Goal: Ask a question: Seek information or help from site administrators or community

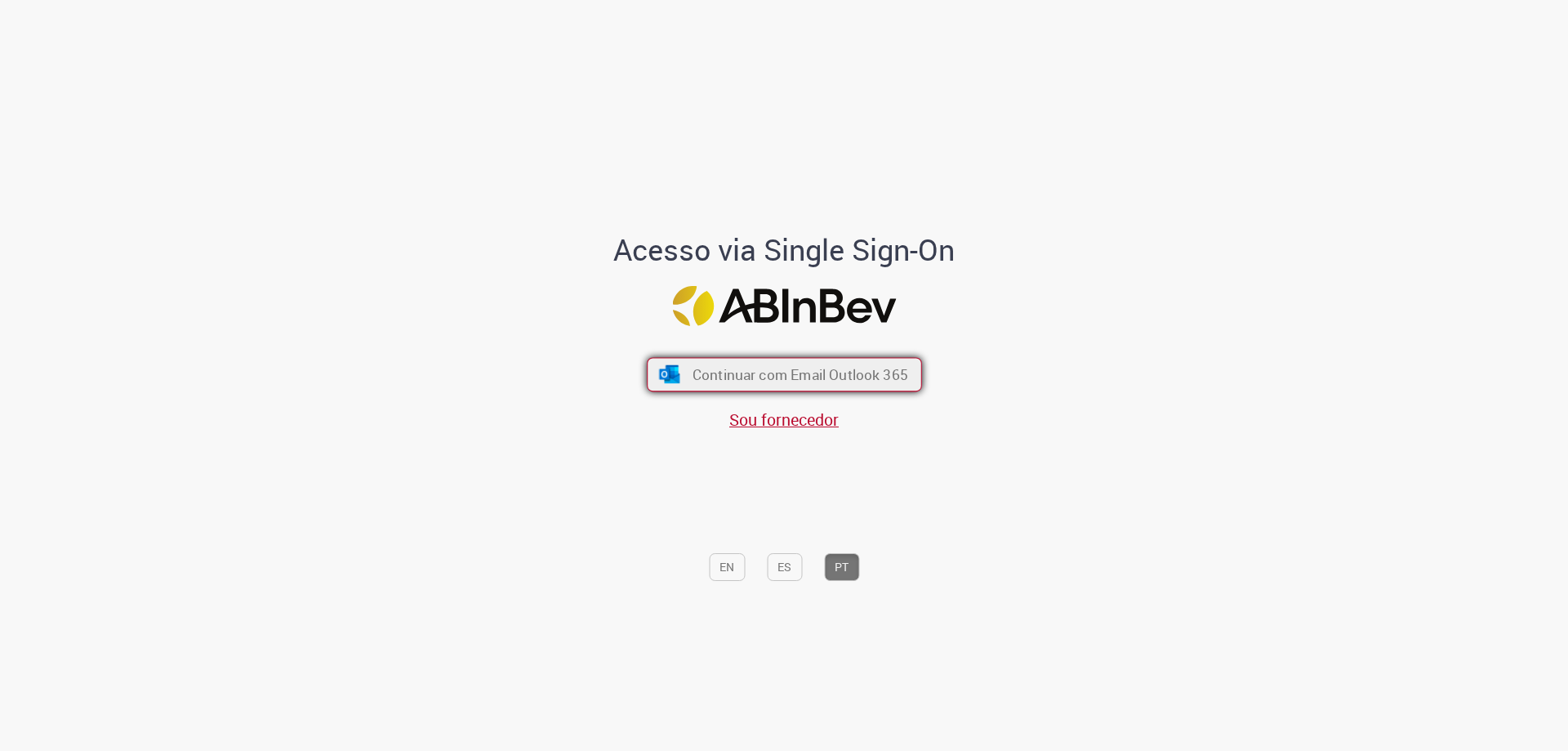
click at [794, 368] on span "Continuar com Email Outlook 365" at bounding box center [800, 375] width 216 height 19
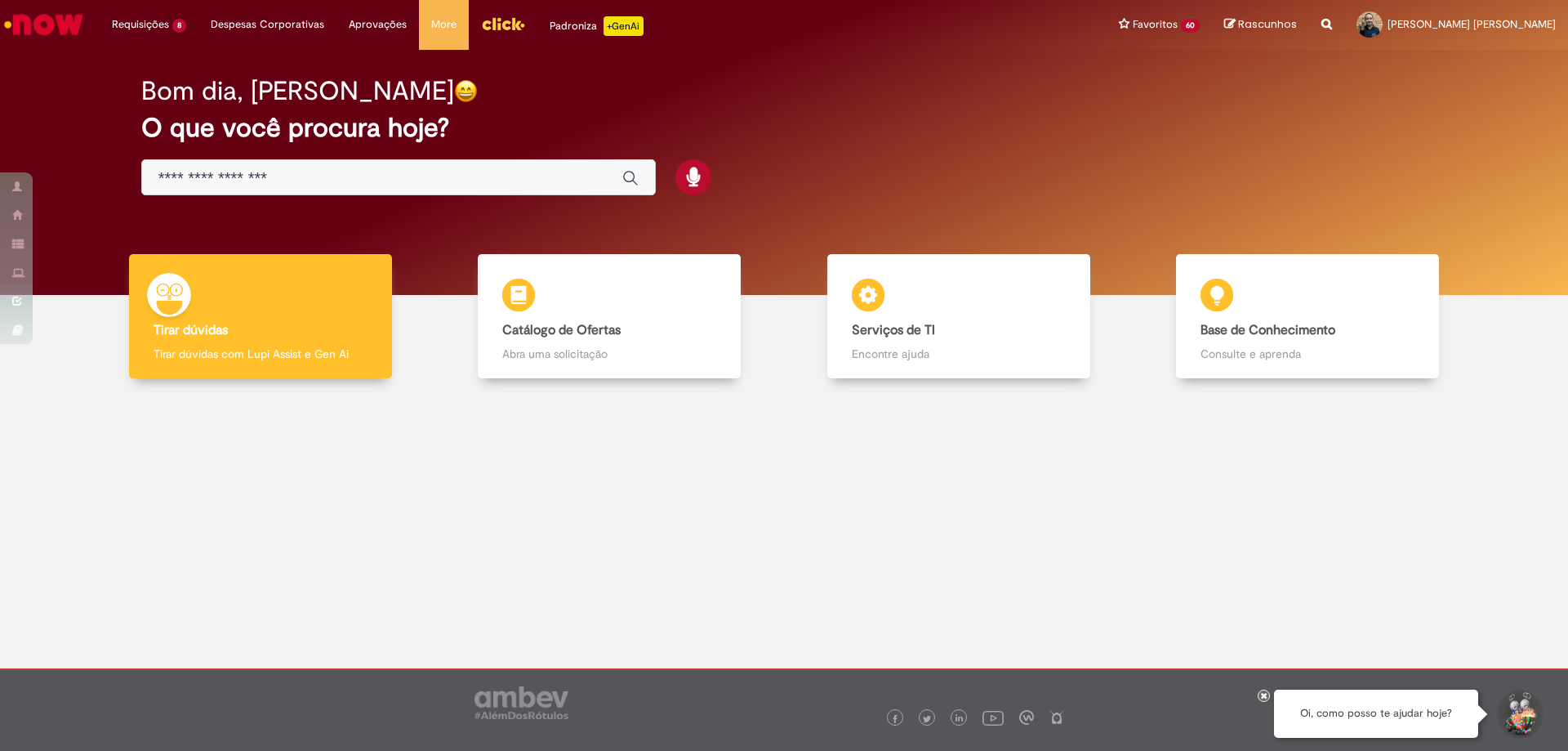
click at [500, 31] on img "Menu Cabeçalho" at bounding box center [503, 23] width 44 height 25
click at [504, 23] on img "Menu Cabeçalho" at bounding box center [503, 23] width 44 height 25
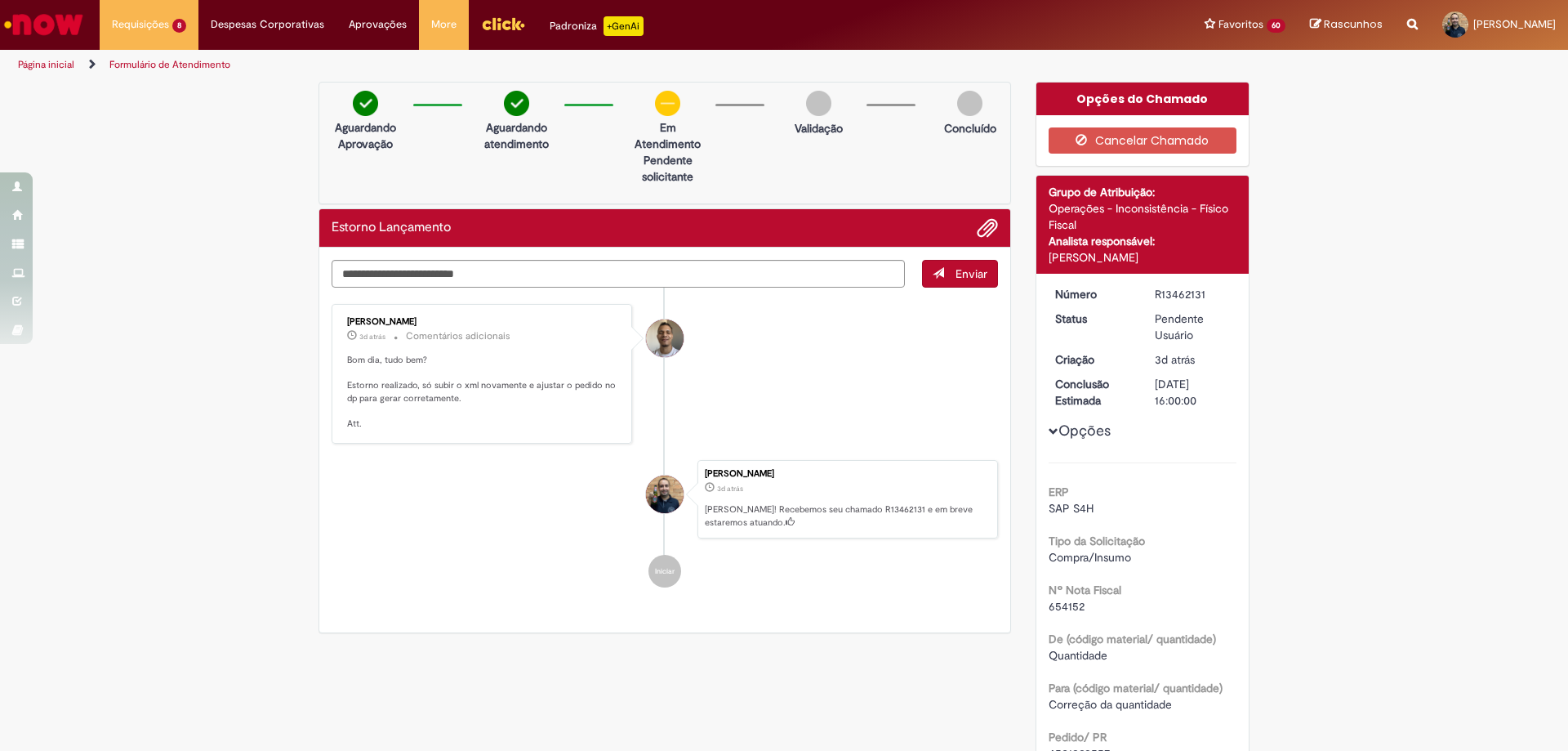
scroll to position [245, 0]
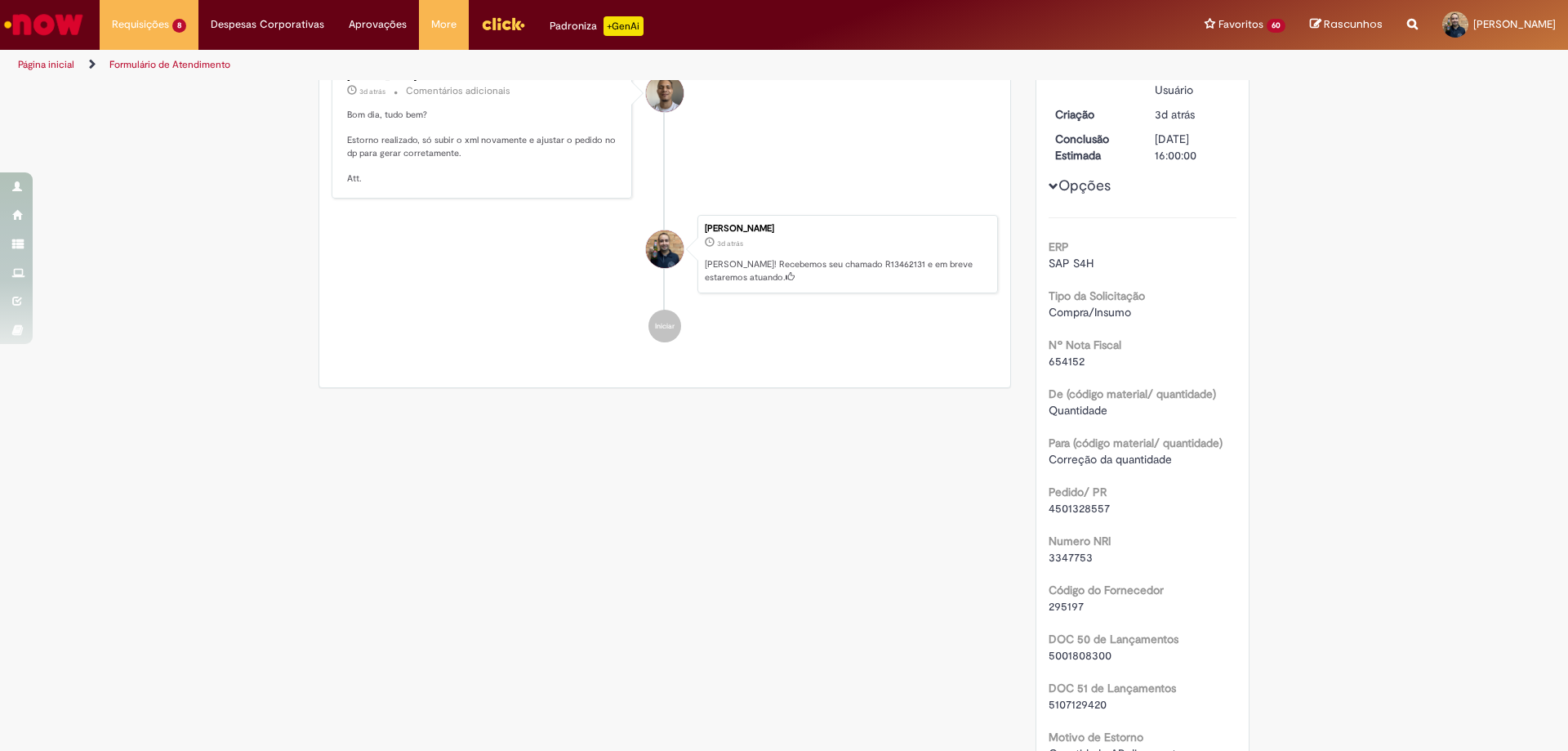
click at [1058, 359] on span "654152" at bounding box center [1067, 360] width 36 height 14
copy span "654152"
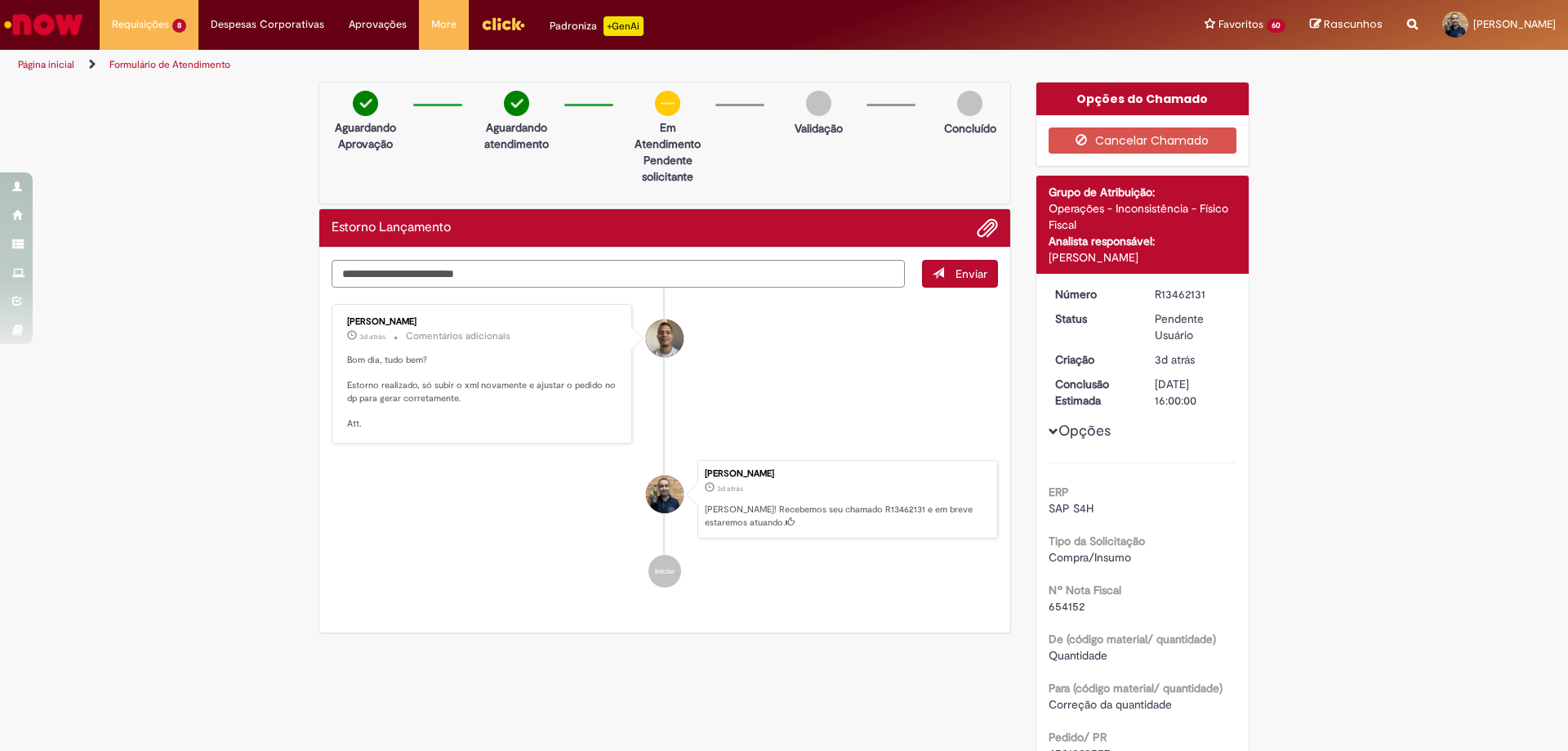
click at [1293, 573] on div "Verificar Código de Barras Aguardando Aprovação Aguardando atendimento Em Atend…" at bounding box center [784, 685] width 1568 height 1208
click at [50, 17] on img "Ir para a Homepage" at bounding box center [43, 25] width 84 height 33
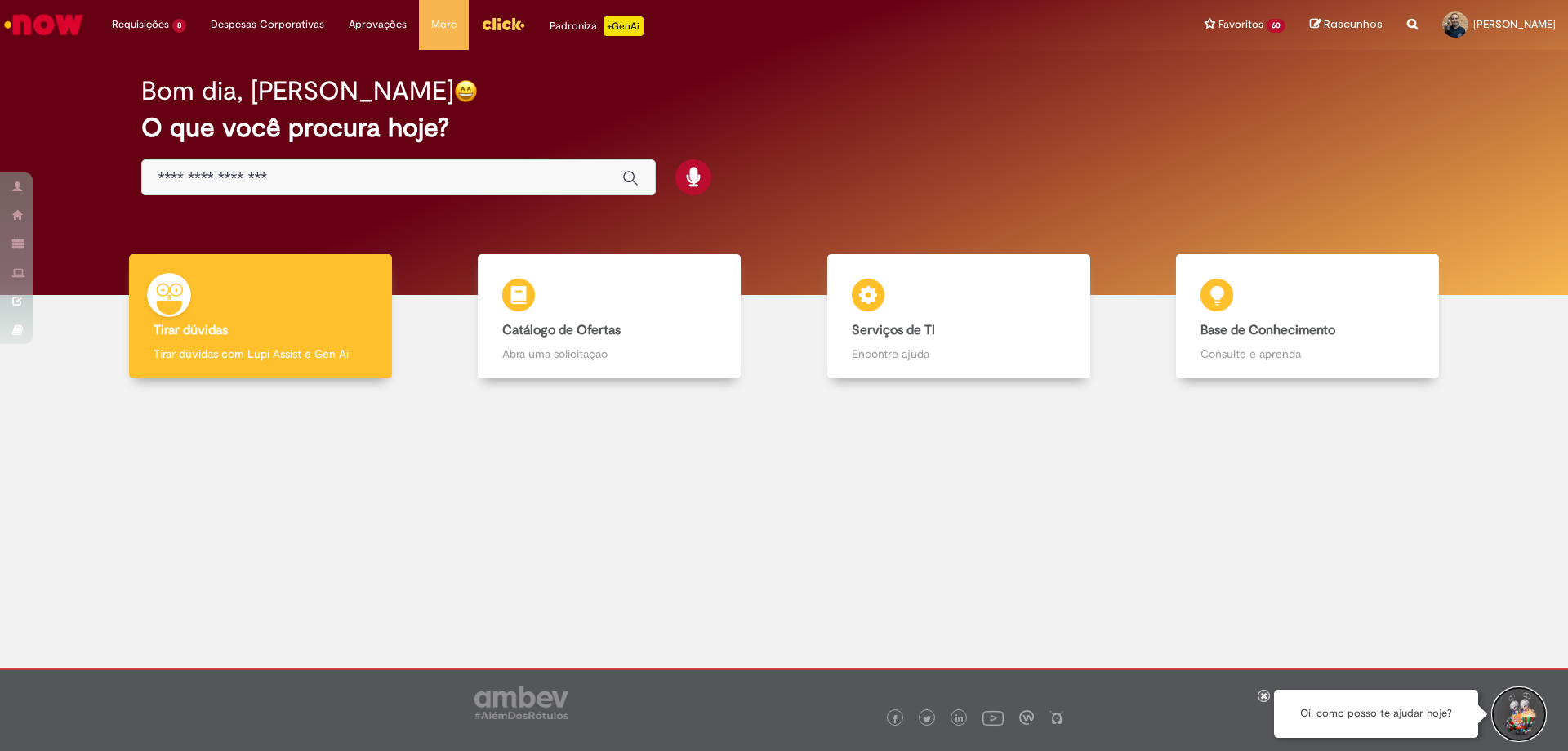
click at [1521, 717] on button "Iniciar Conversa de Suporte" at bounding box center [1519, 715] width 49 height 49
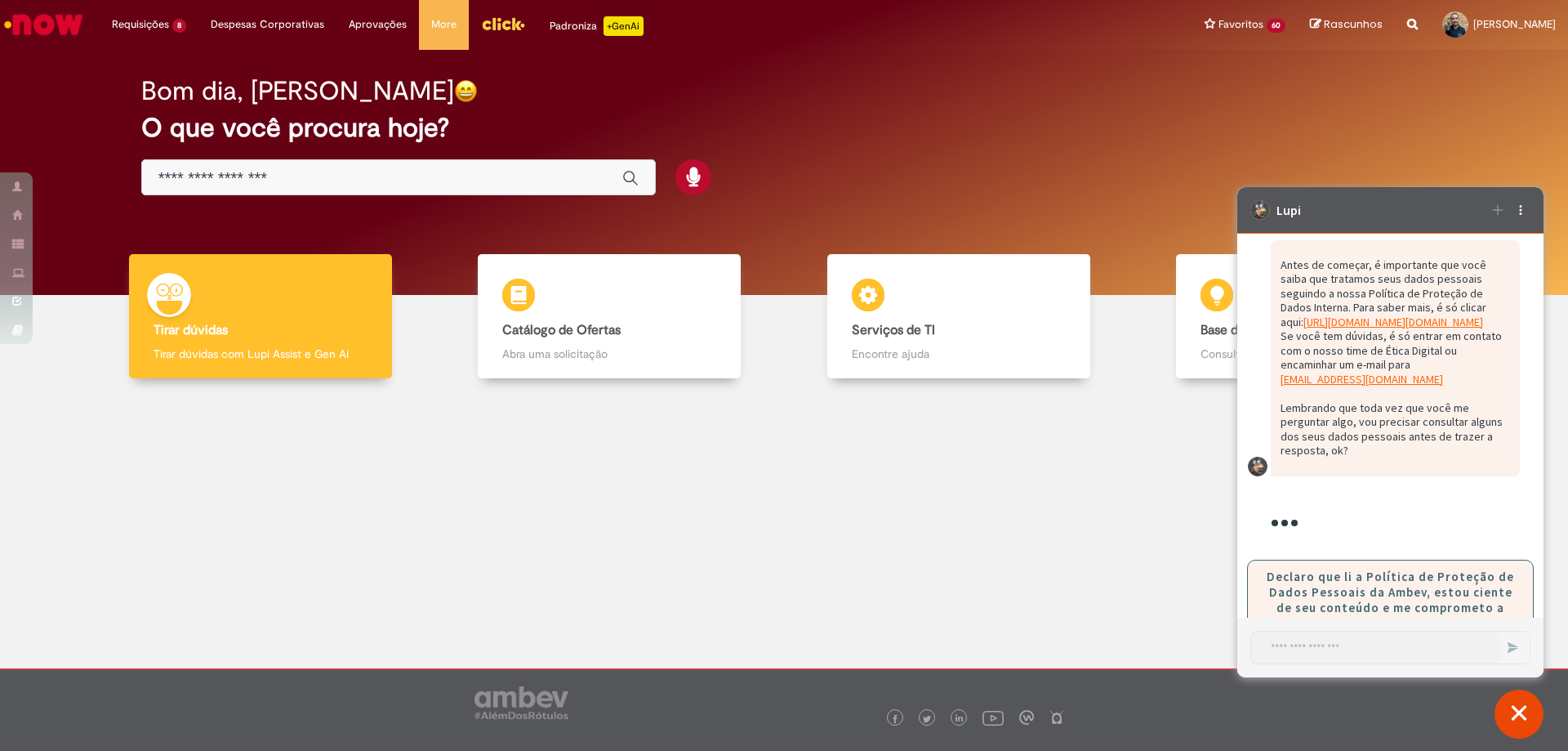
scroll to position [3091, 0]
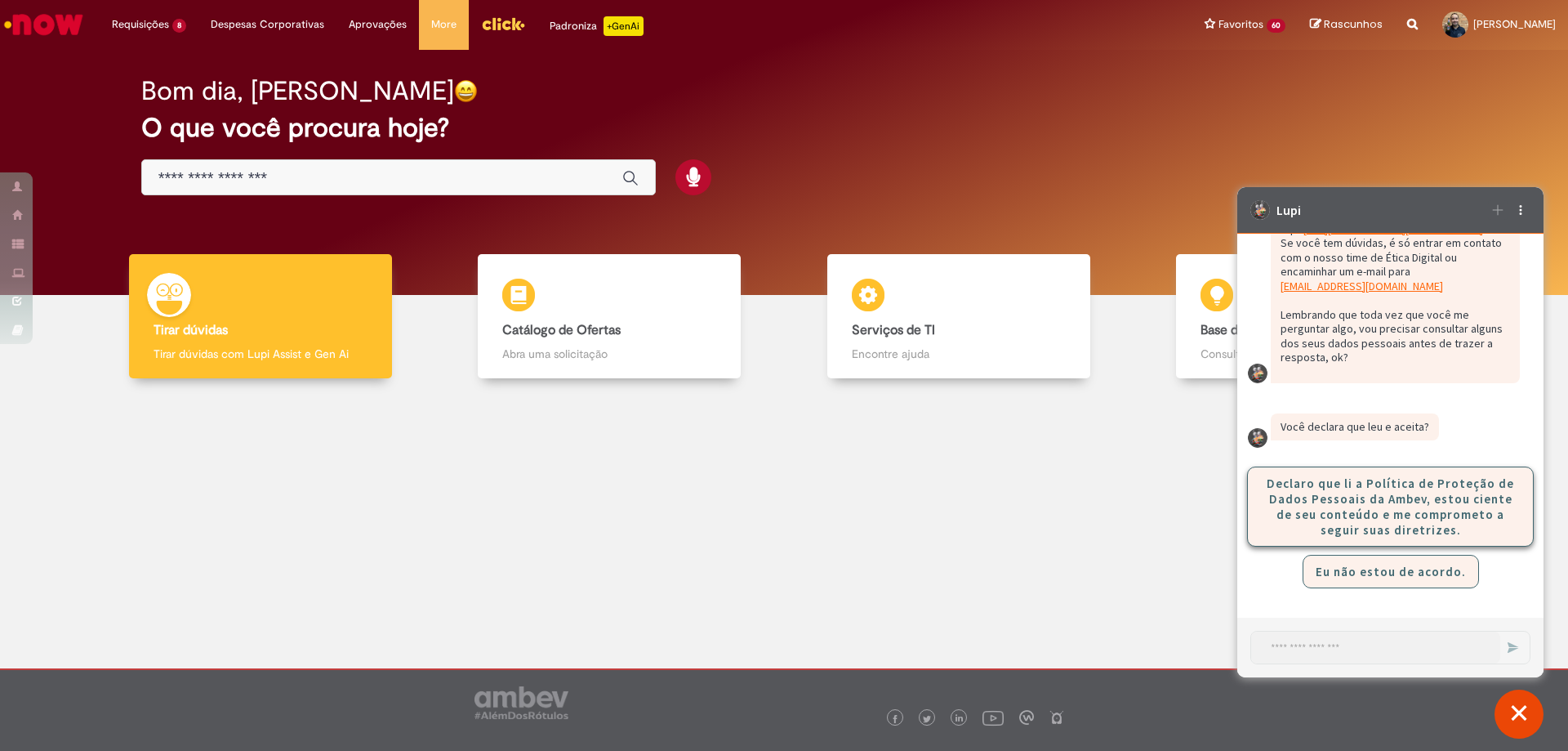
click at [1397, 513] on button "Declaro que li a Política de Proteção de Dados Pessoais da Ambev, estou ciente …" at bounding box center [1390, 506] width 286 height 80
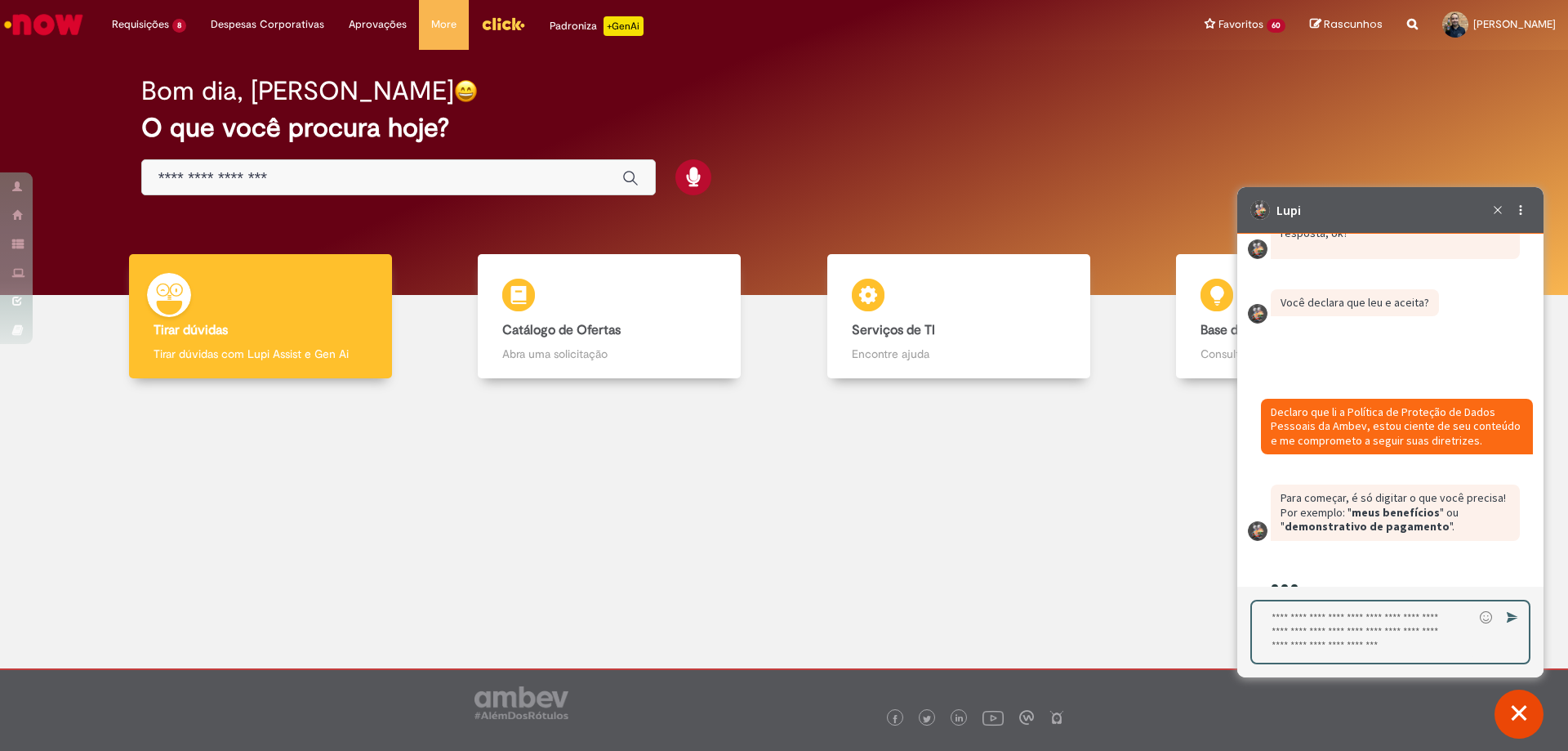
scroll to position [3254, 0]
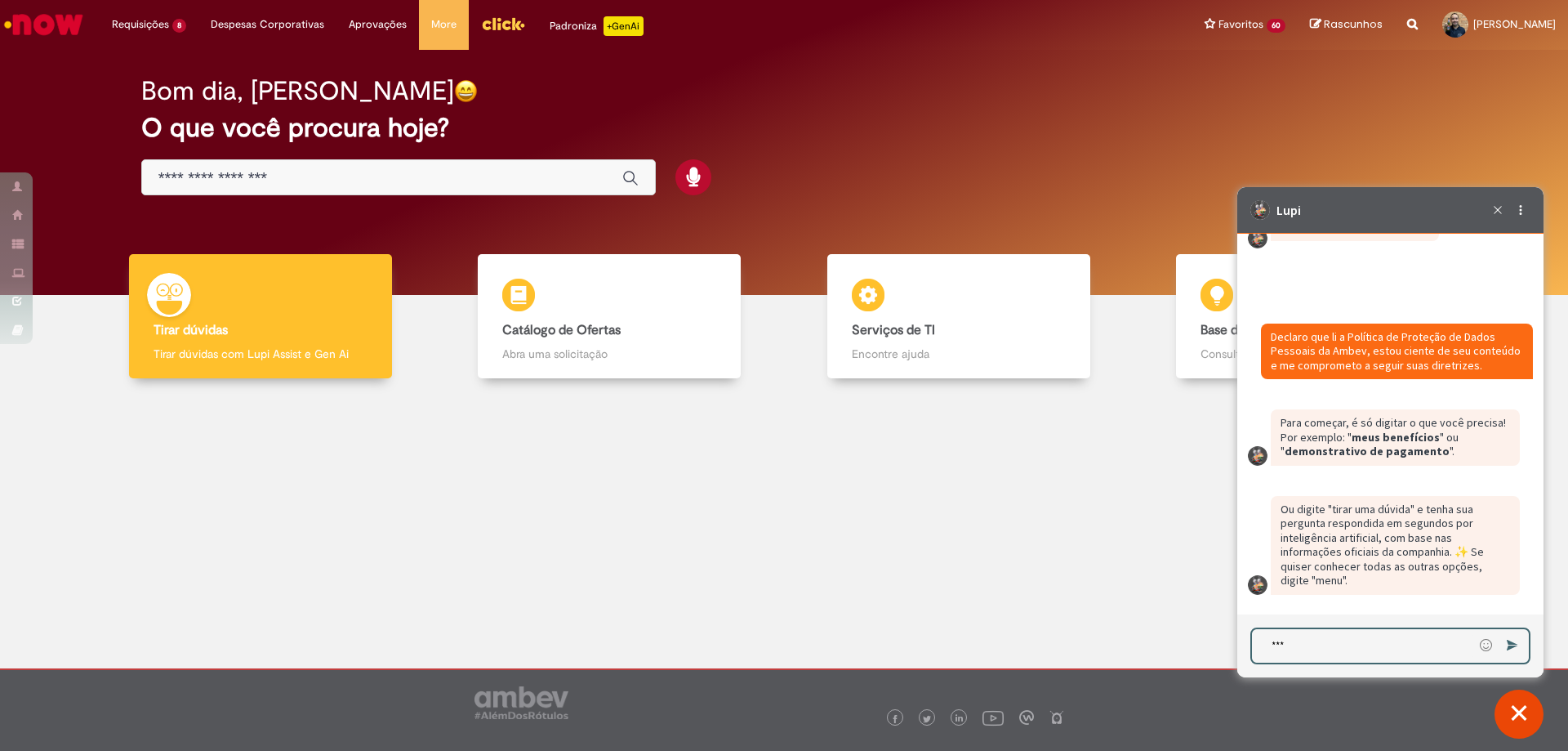
type textarea "****"
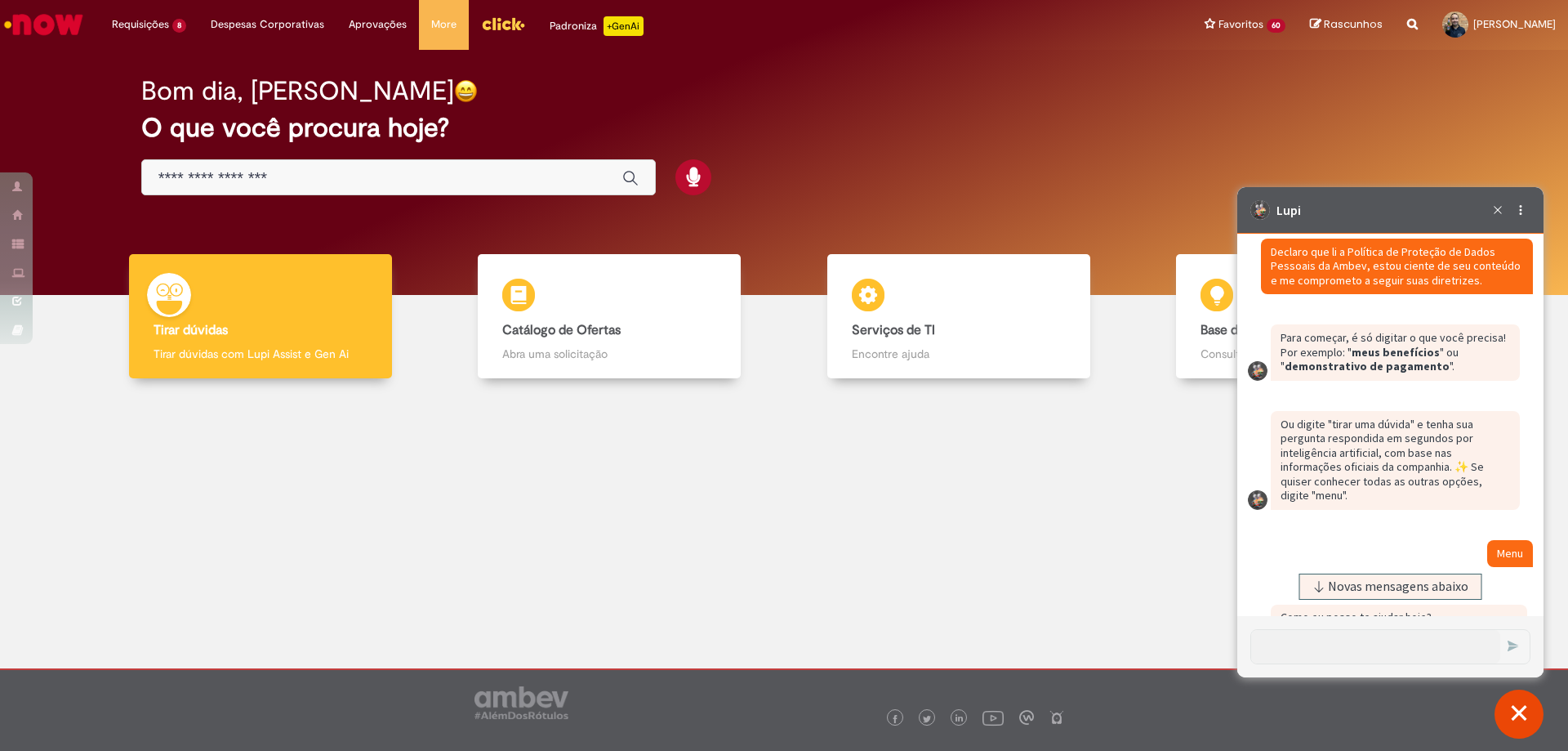
scroll to position [3578, 0]
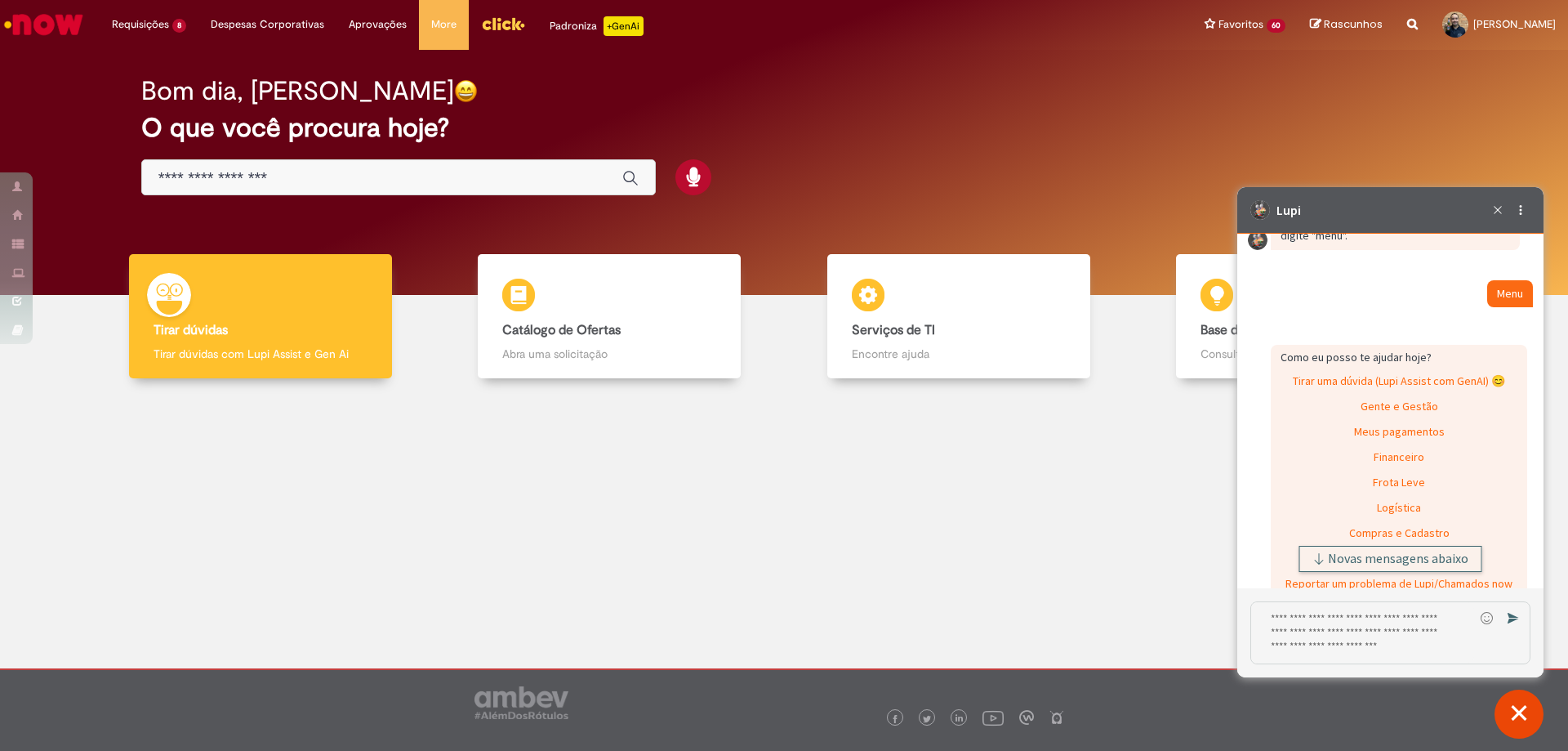
click at [1383, 559] on span "Novas mensagens abaixo" at bounding box center [1398, 559] width 141 height 11
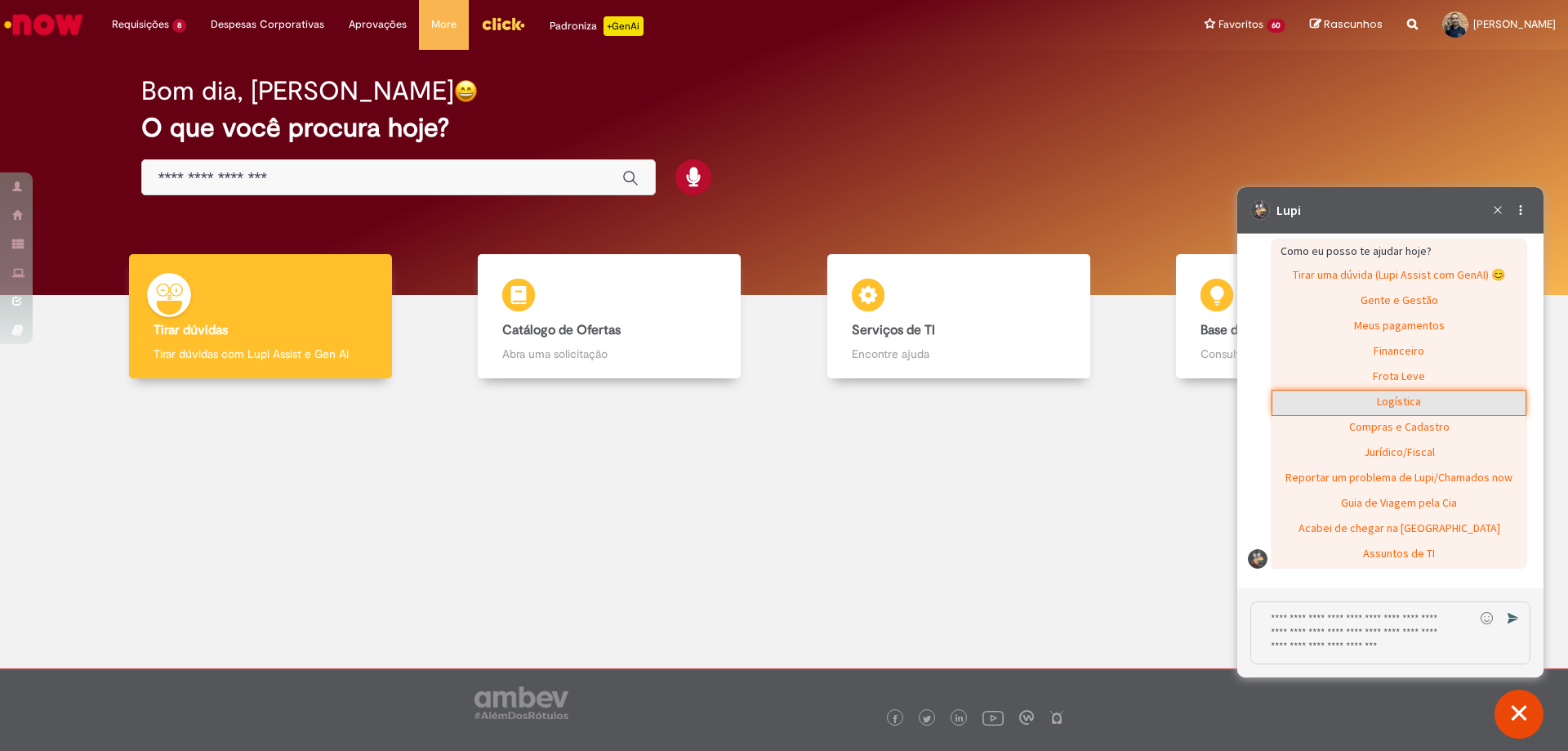
click at [1405, 400] on div "Logística" at bounding box center [1399, 403] width 253 height 25
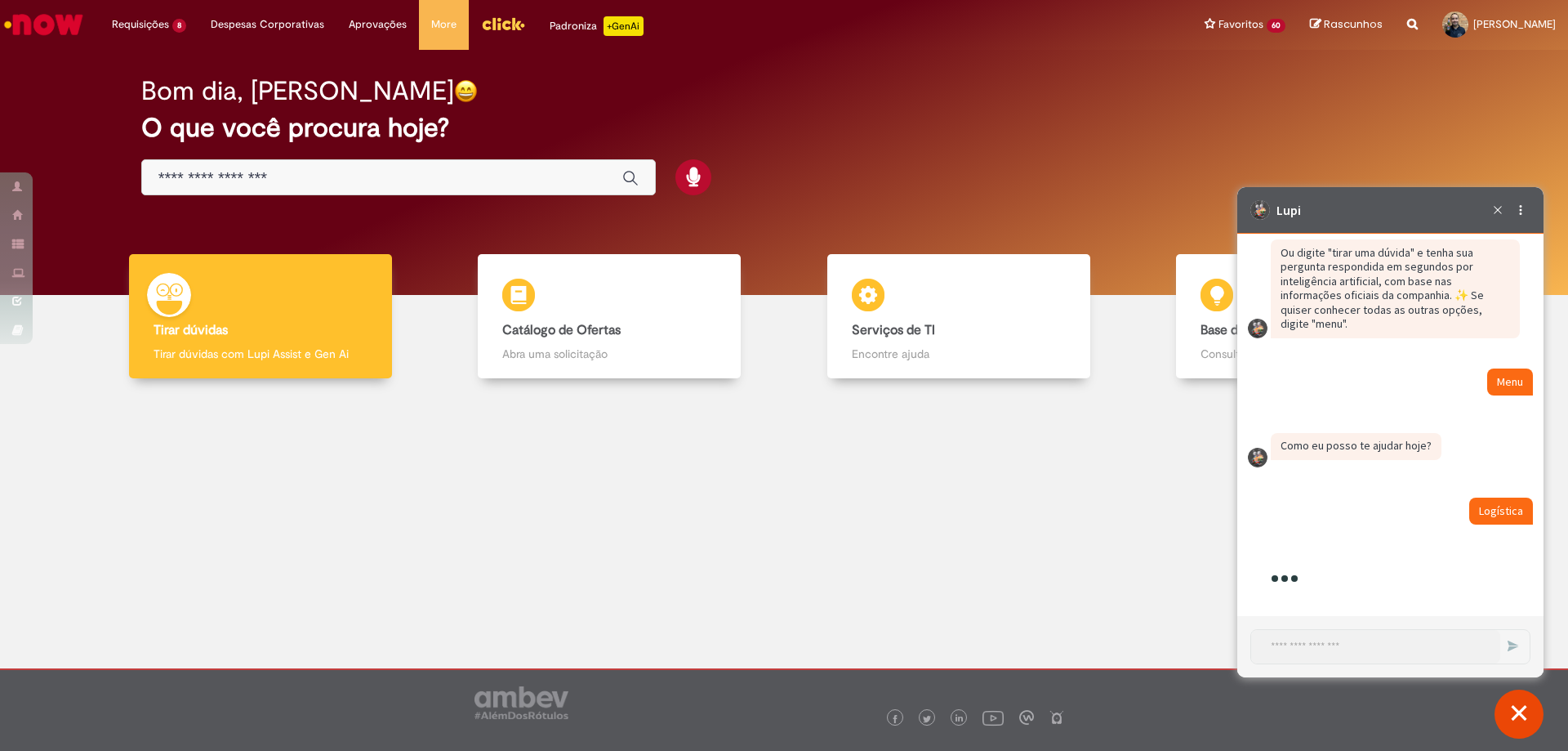
scroll to position [3735, 0]
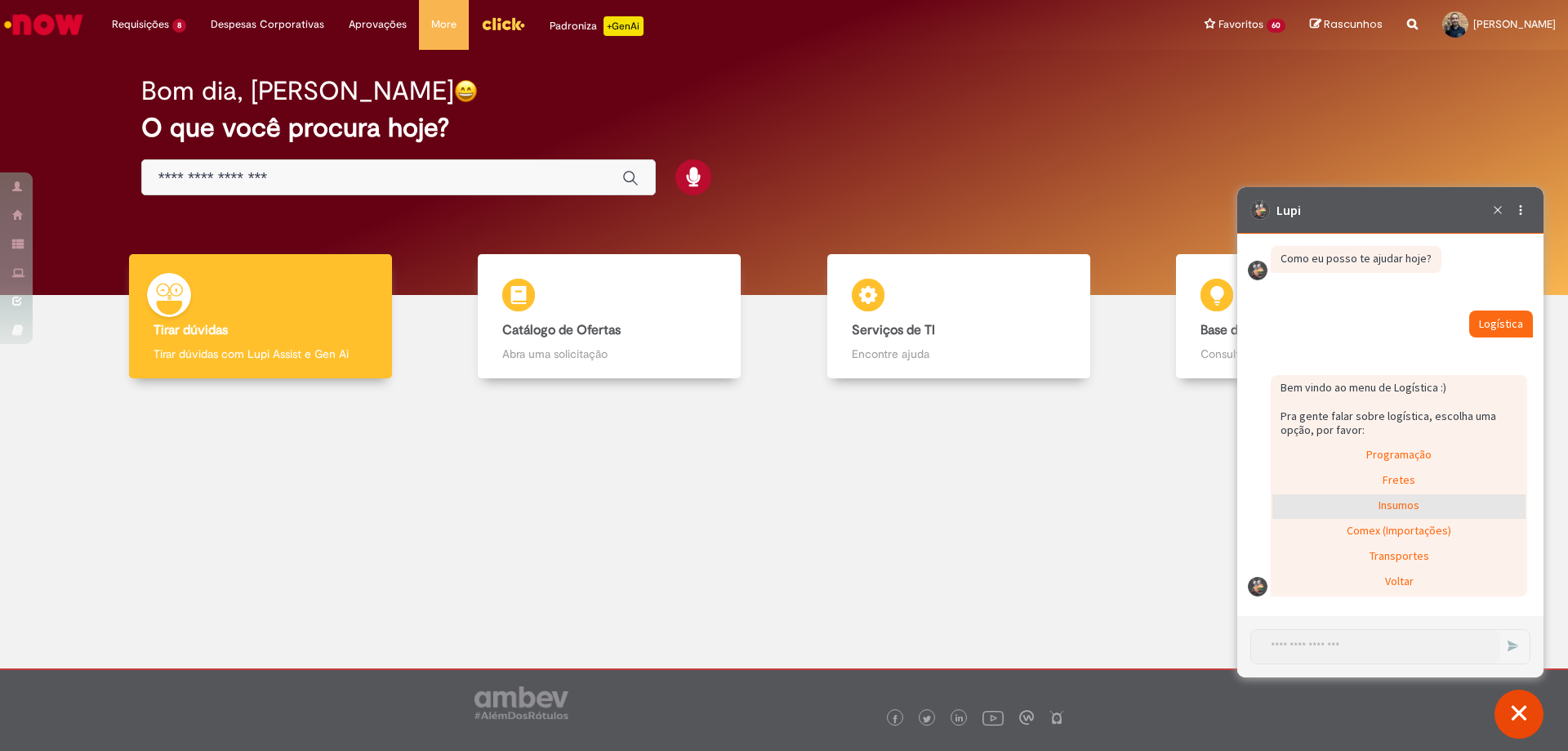
click at [1396, 505] on div "Insumos" at bounding box center [1399, 506] width 253 height 25
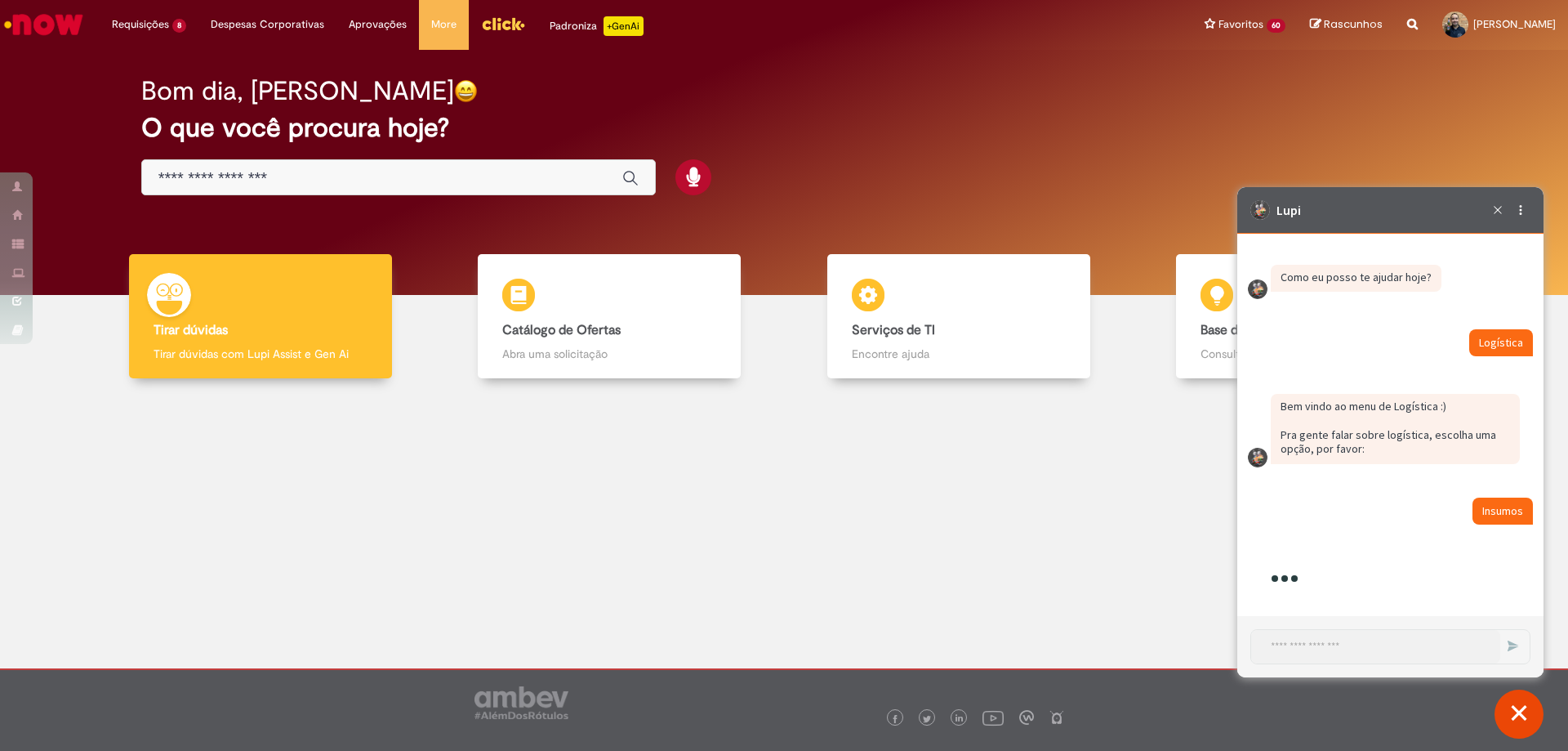
scroll to position [3837, 0]
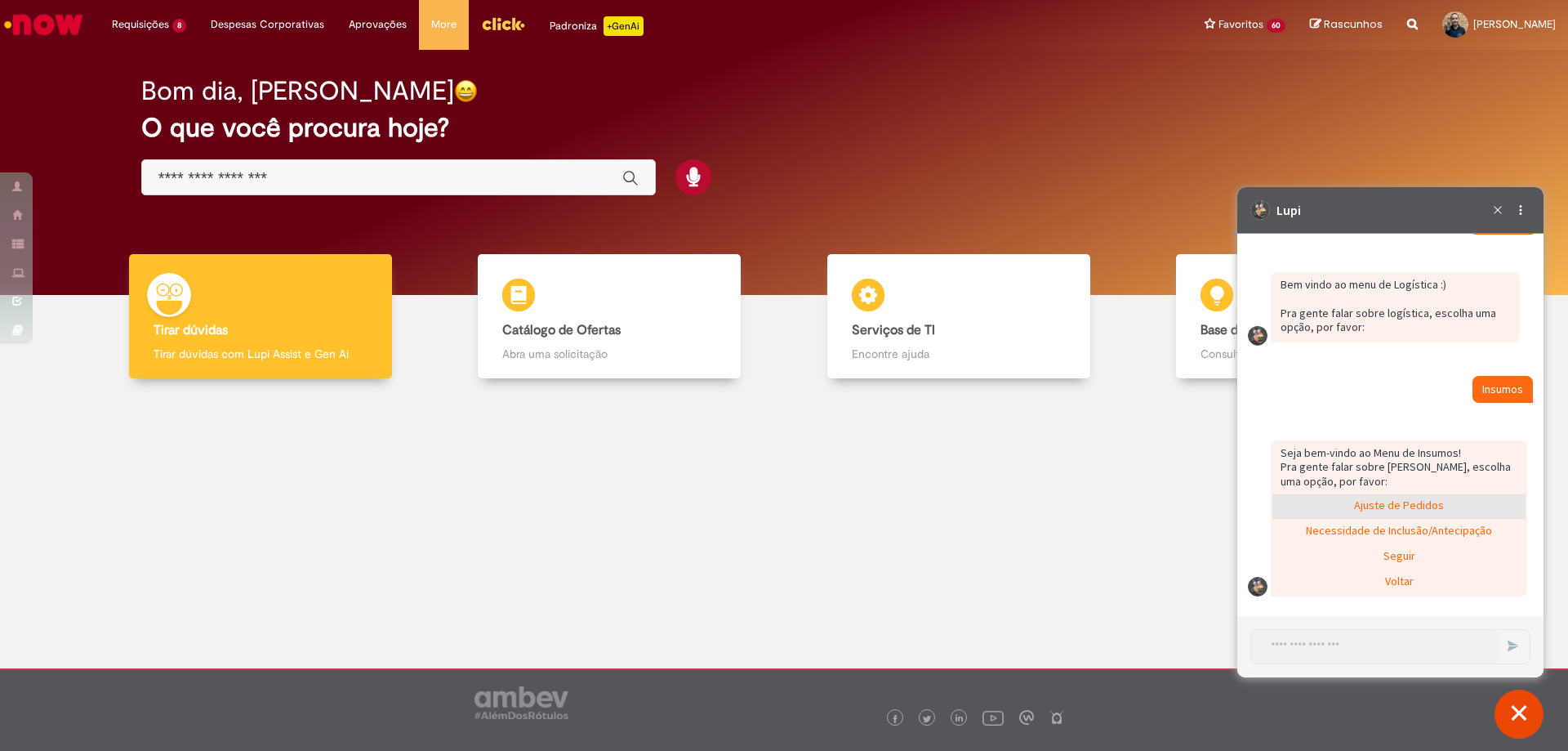
click at [1397, 505] on div "Ajuste de Pedidos" at bounding box center [1399, 506] width 253 height 25
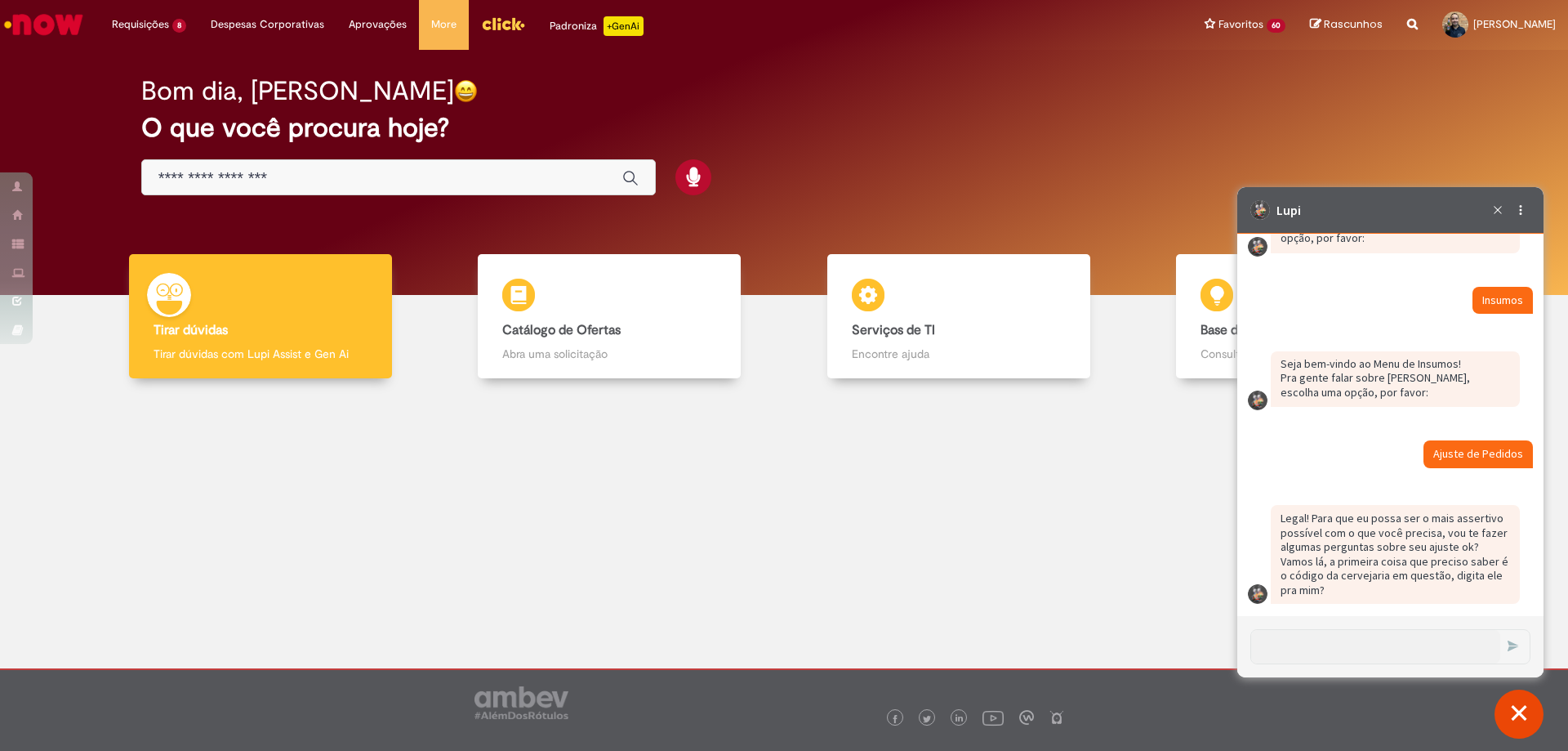
scroll to position [3934, 0]
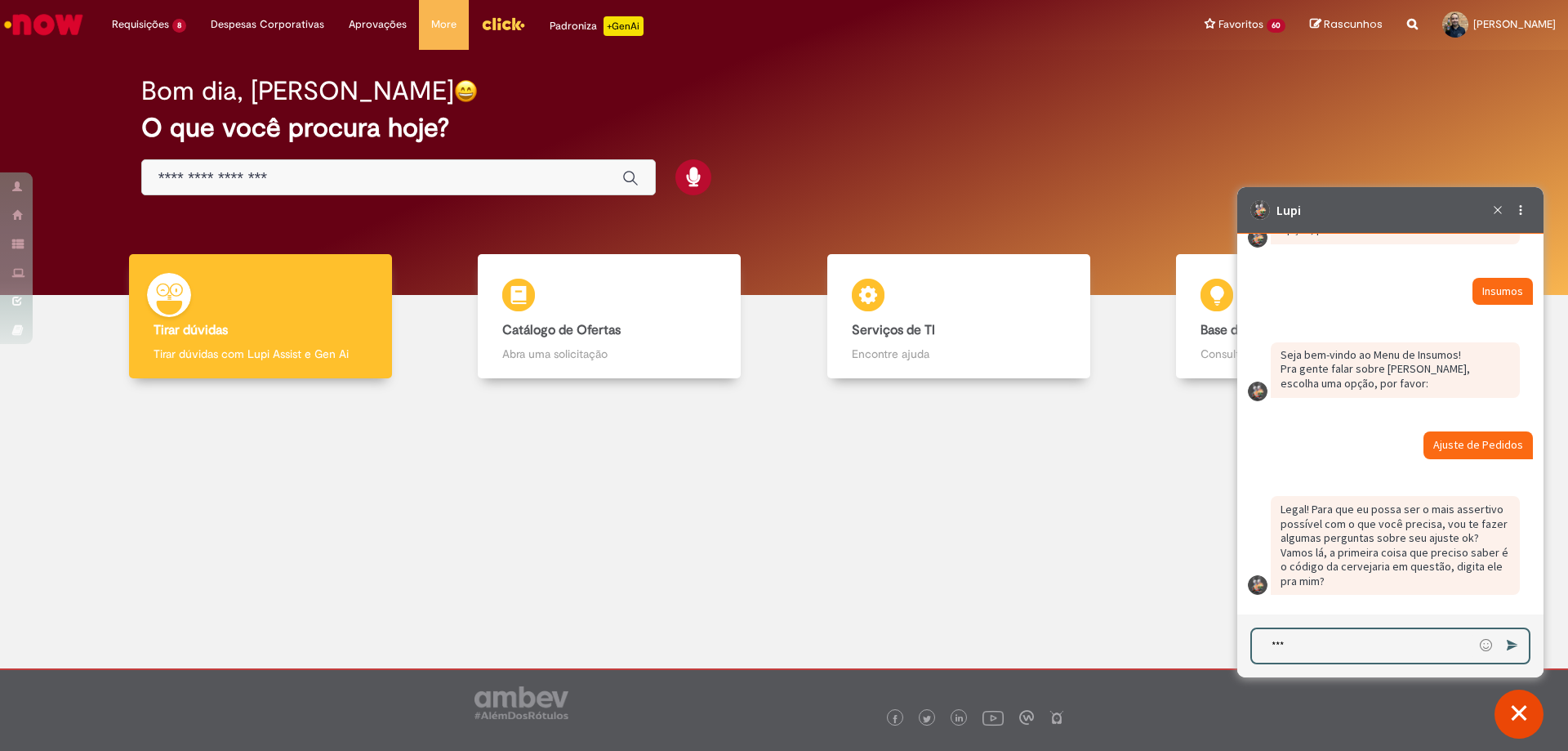
type textarea "****"
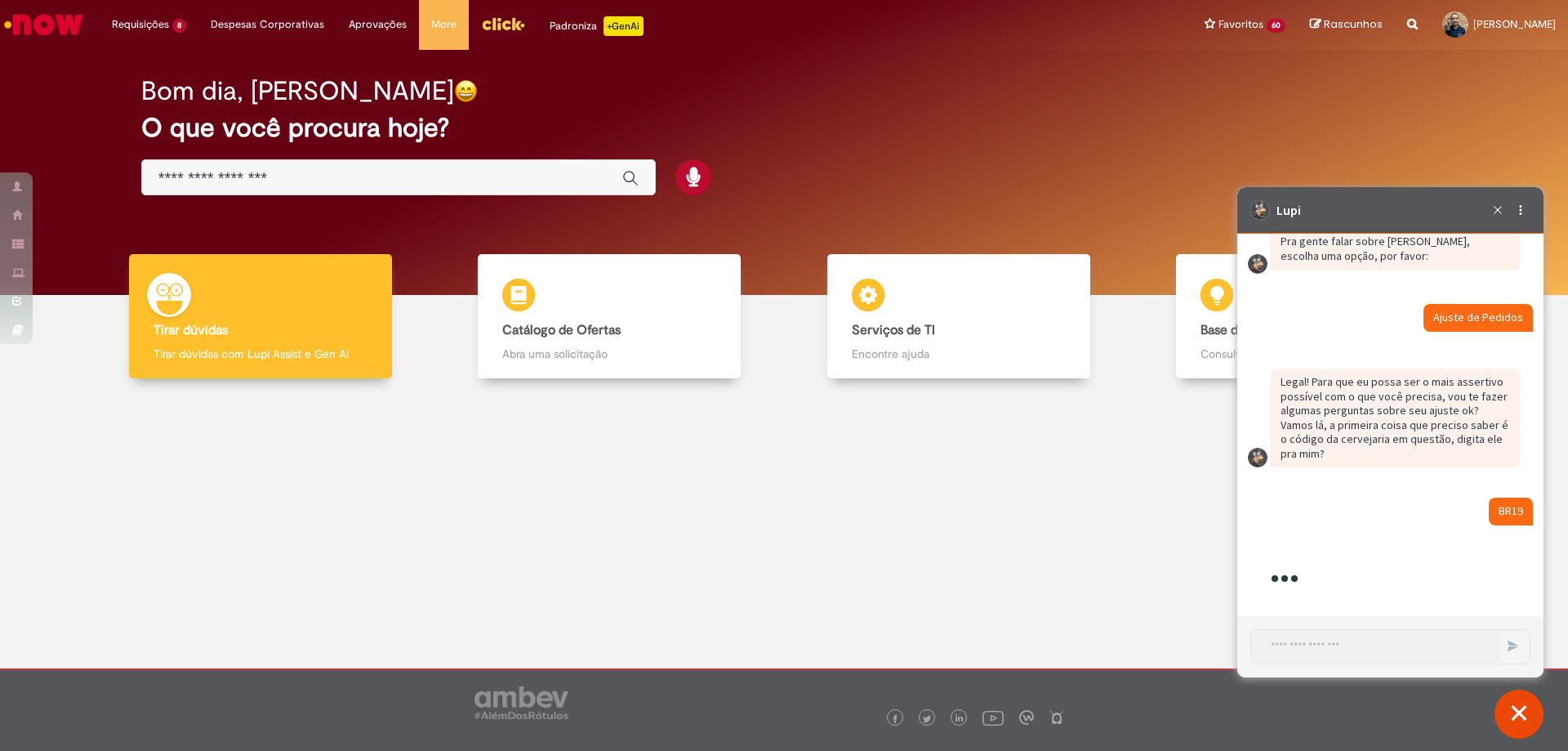
scroll to position [4120, 0]
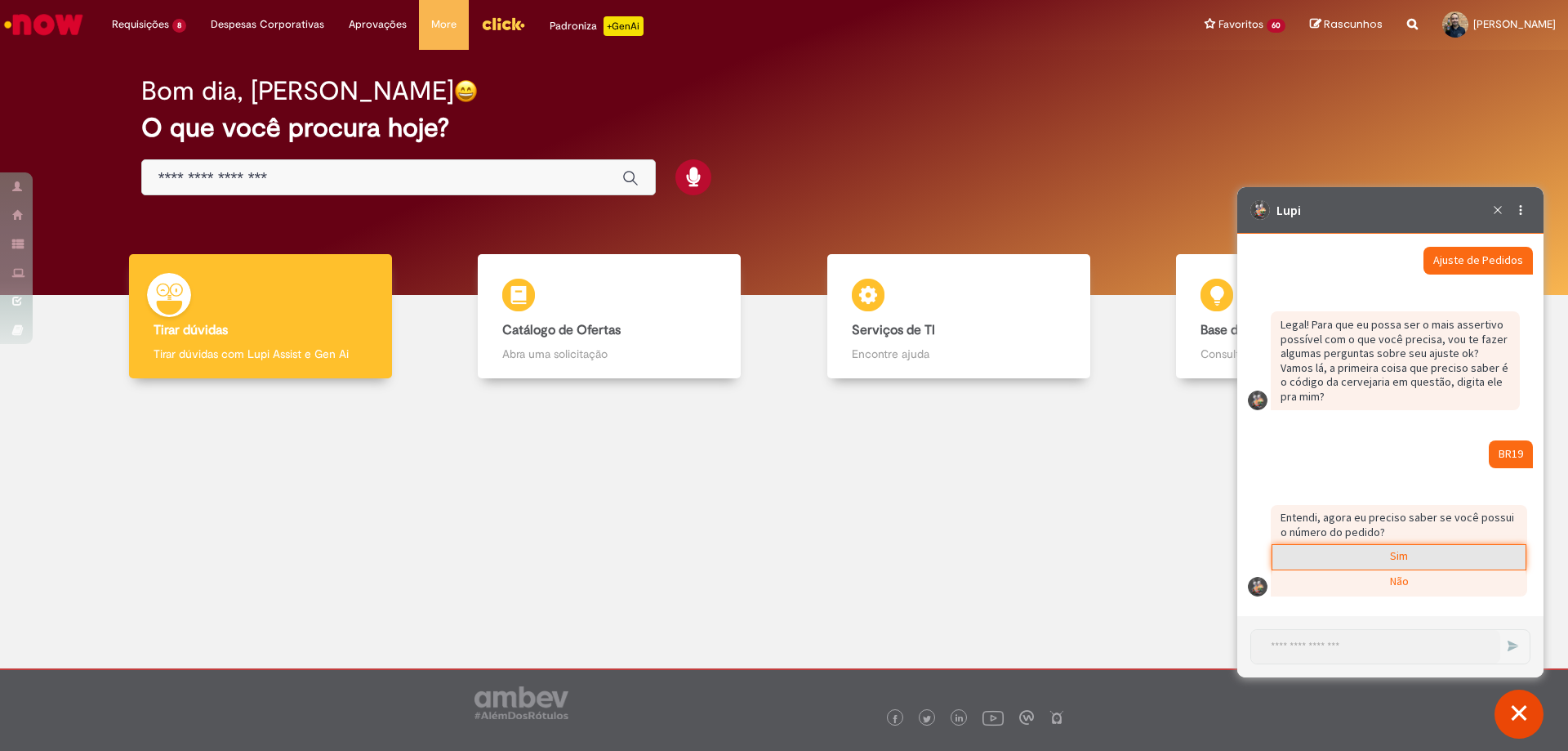
click at [1327, 555] on div "Sim" at bounding box center [1399, 557] width 253 height 25
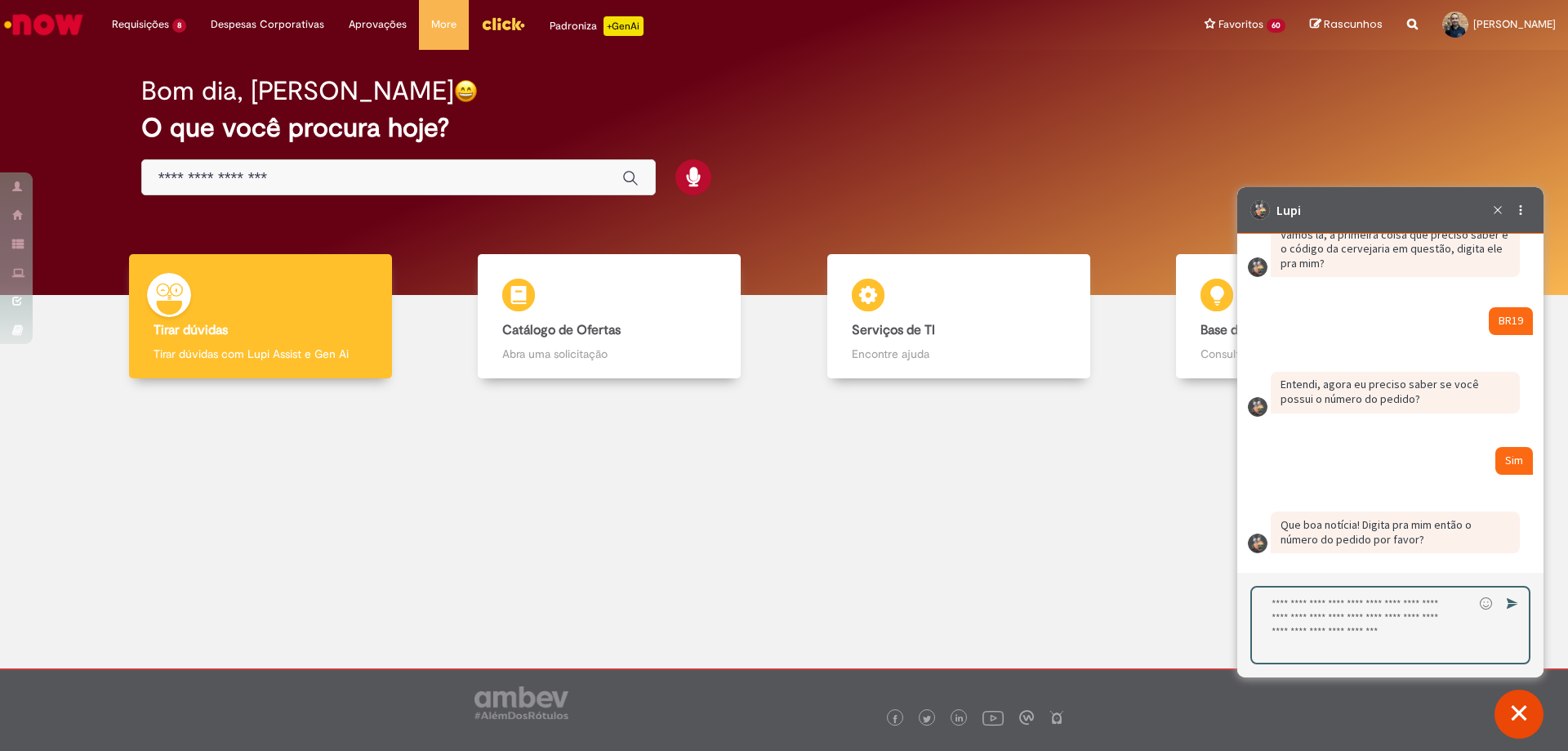
scroll to position [4253, 0]
paste textarea "**********"
type textarea "**********"
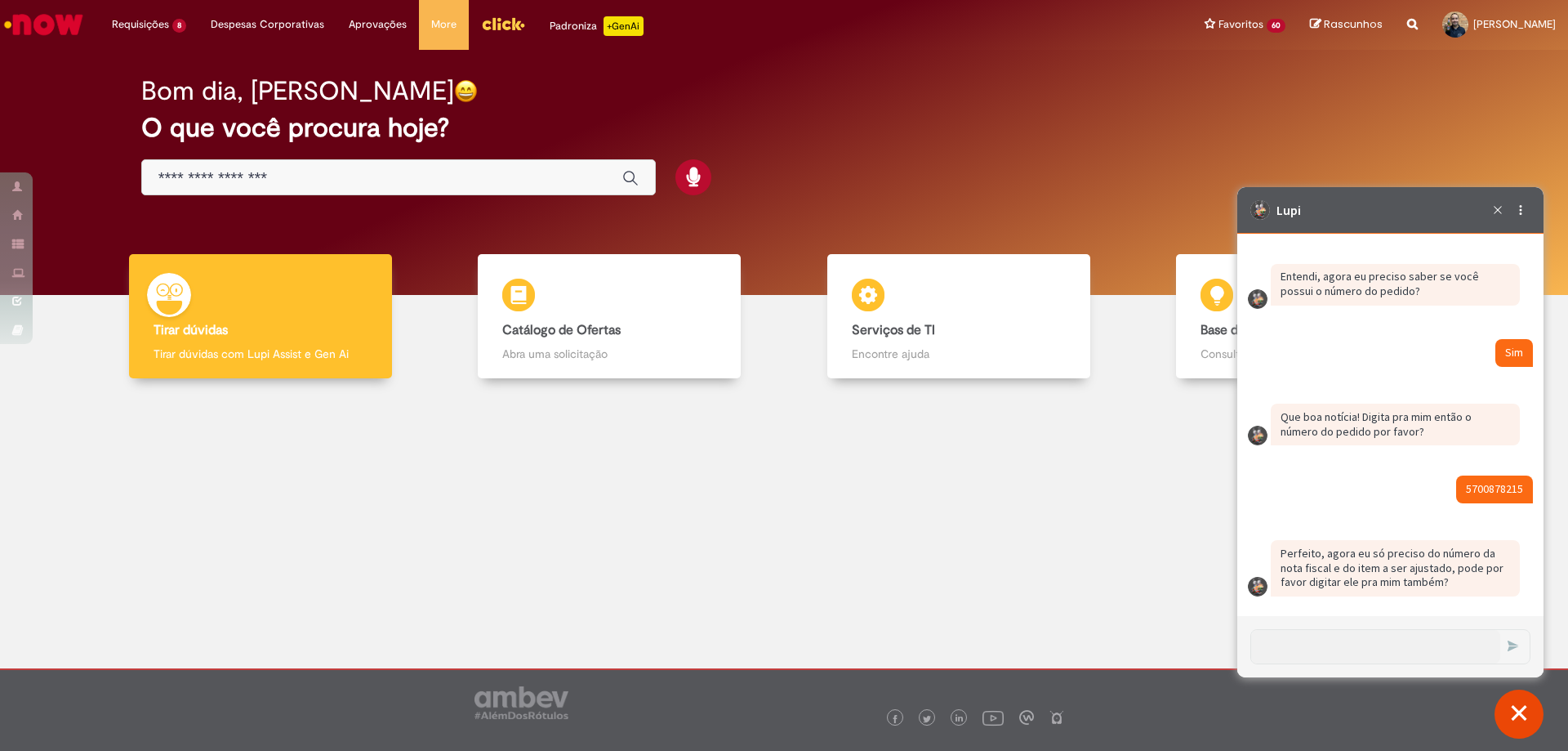
scroll to position [4361, 0]
type textarea "*****"
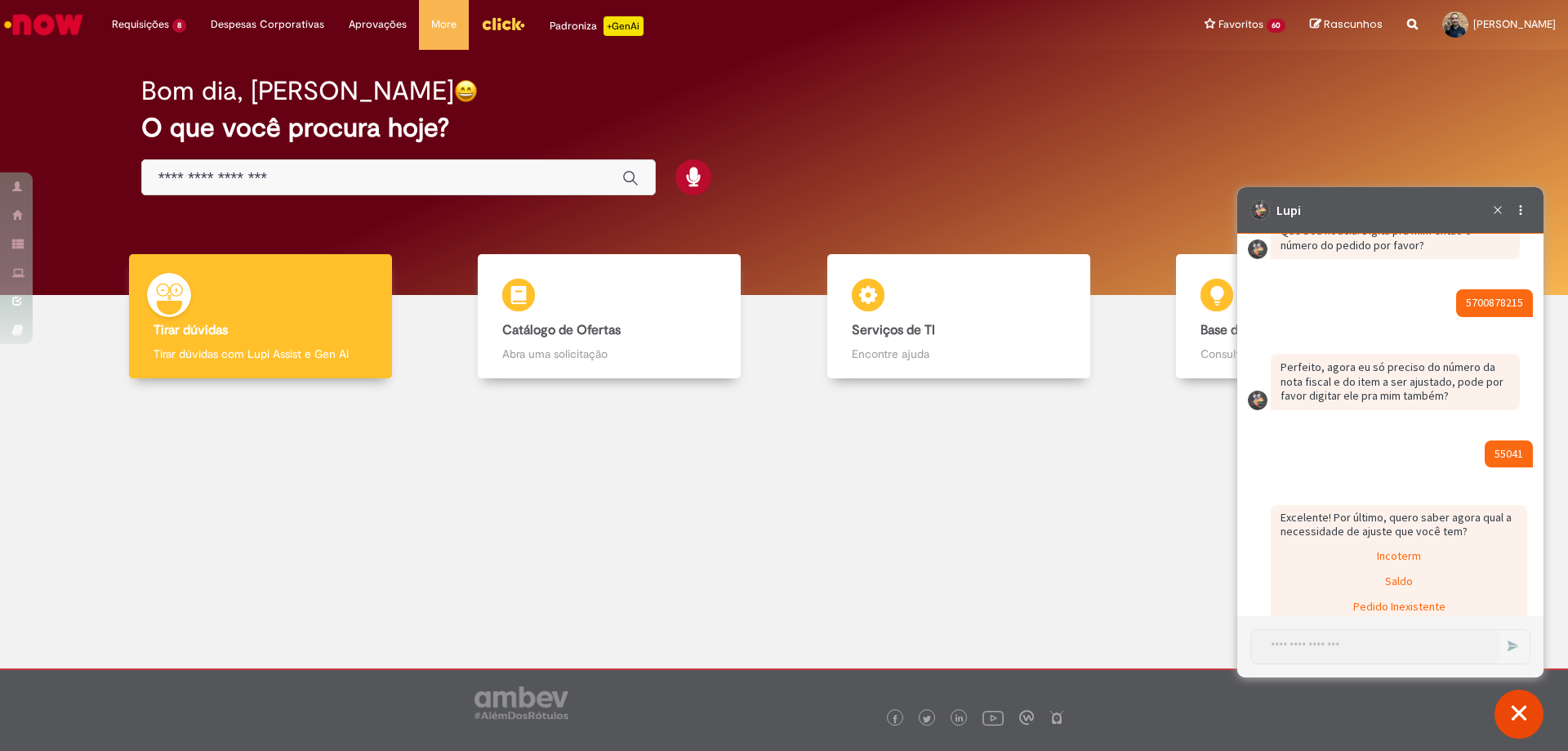
scroll to position [4725, 0]
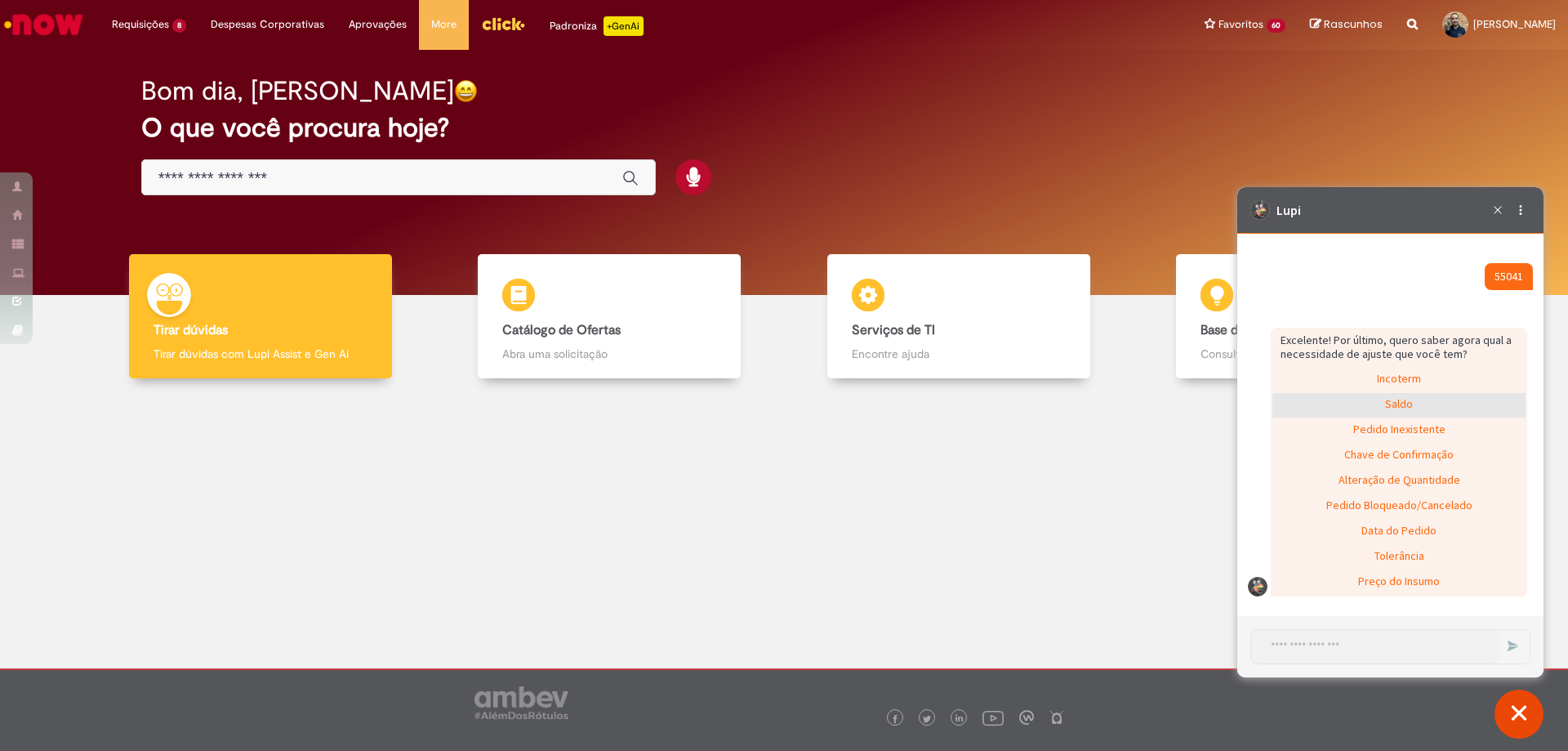
click at [1415, 406] on div "Saldo" at bounding box center [1399, 405] width 253 height 25
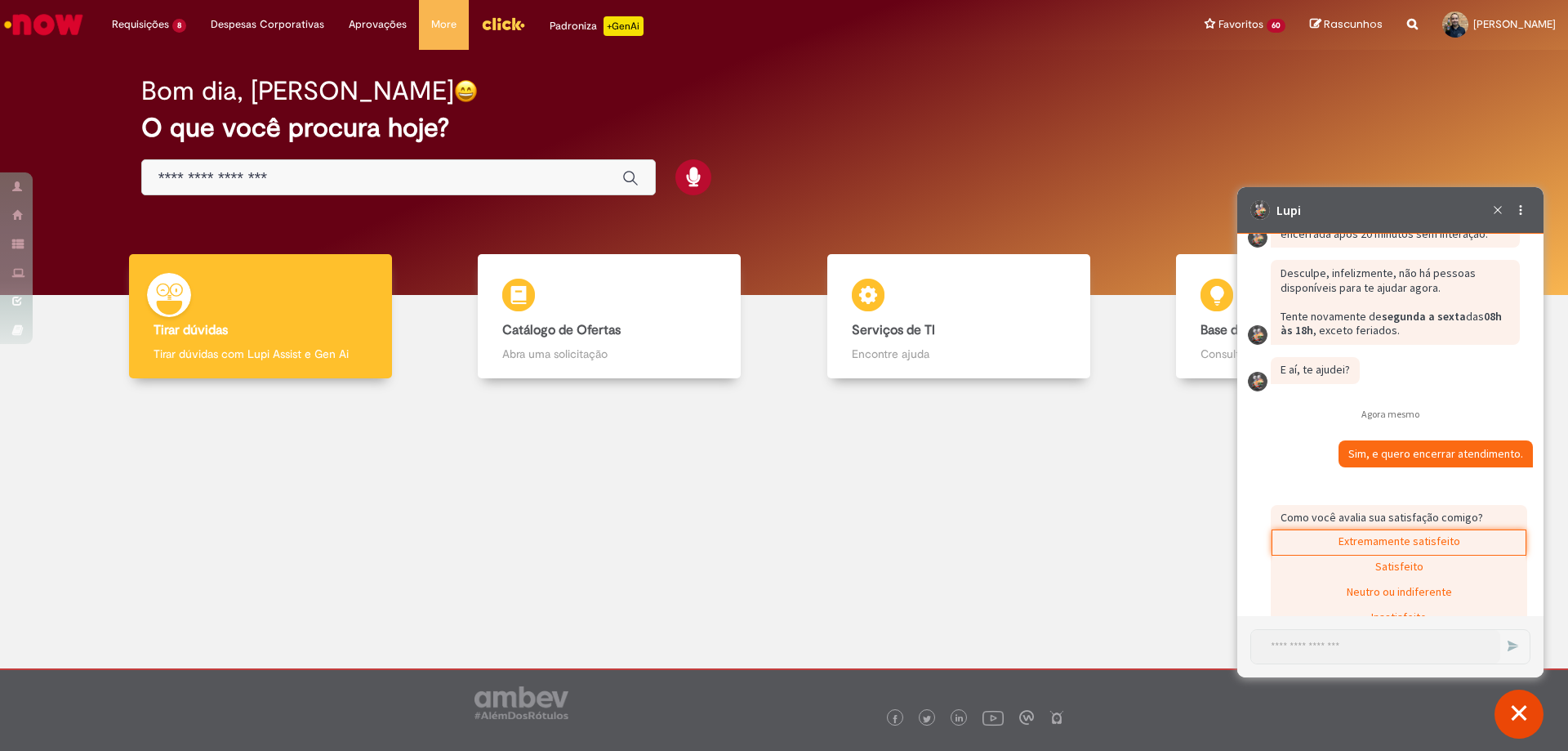
scroll to position [5090, 0]
